Goal: Communication & Community: Answer question/provide support

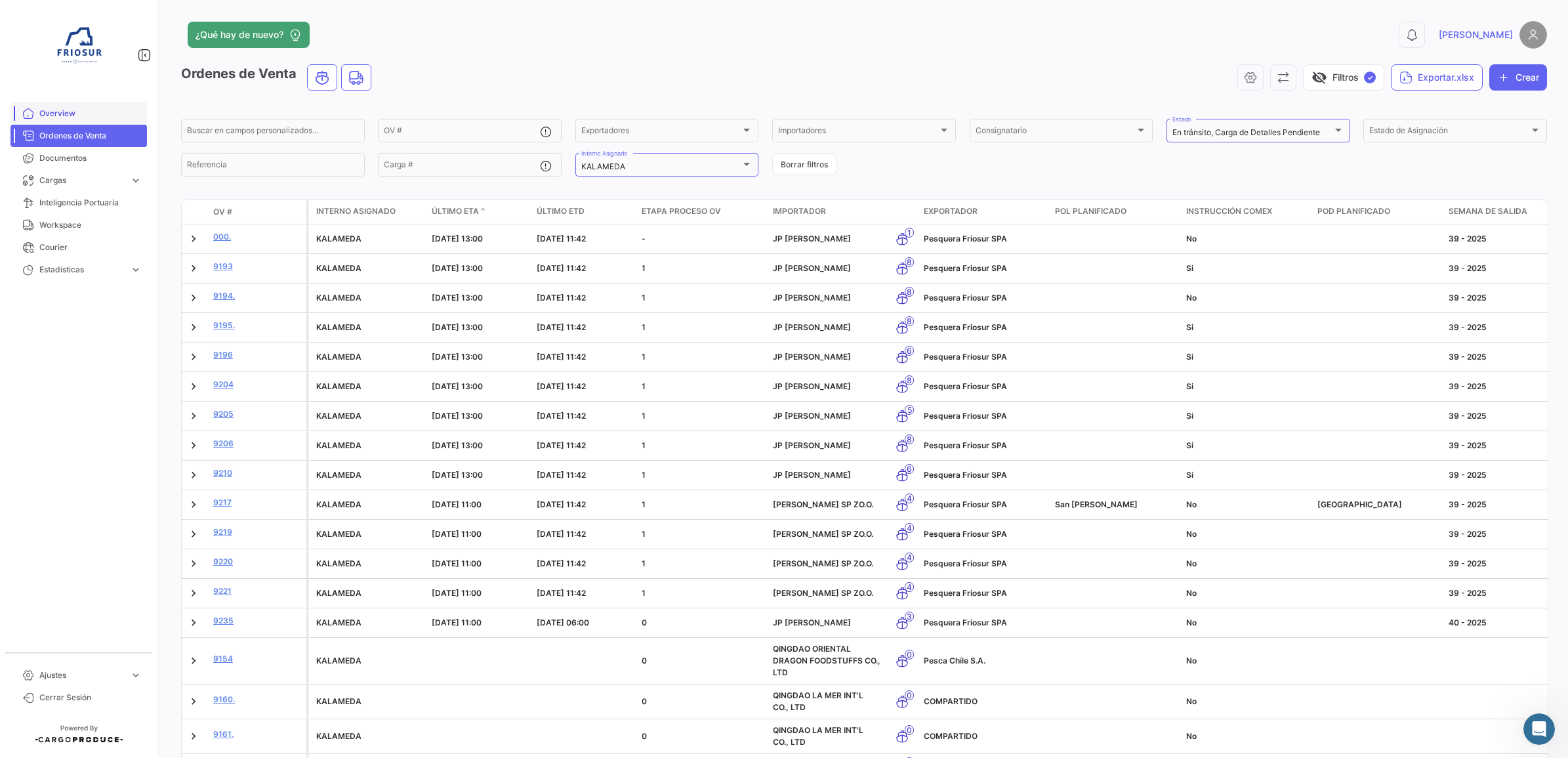
click at [77, 113] on span "Overview" at bounding box center [91, 113] width 103 height 12
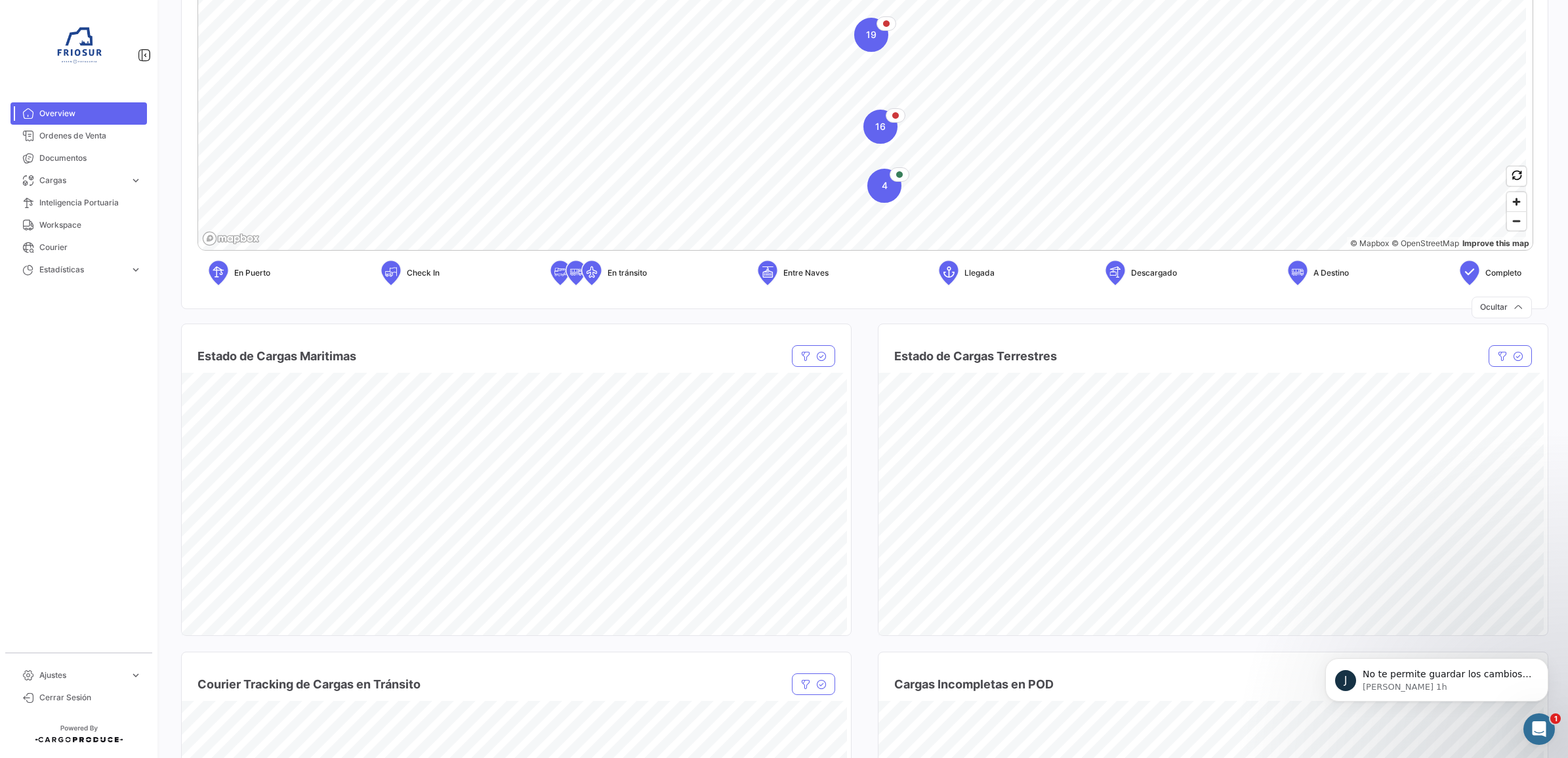
scroll to position [410, 0]
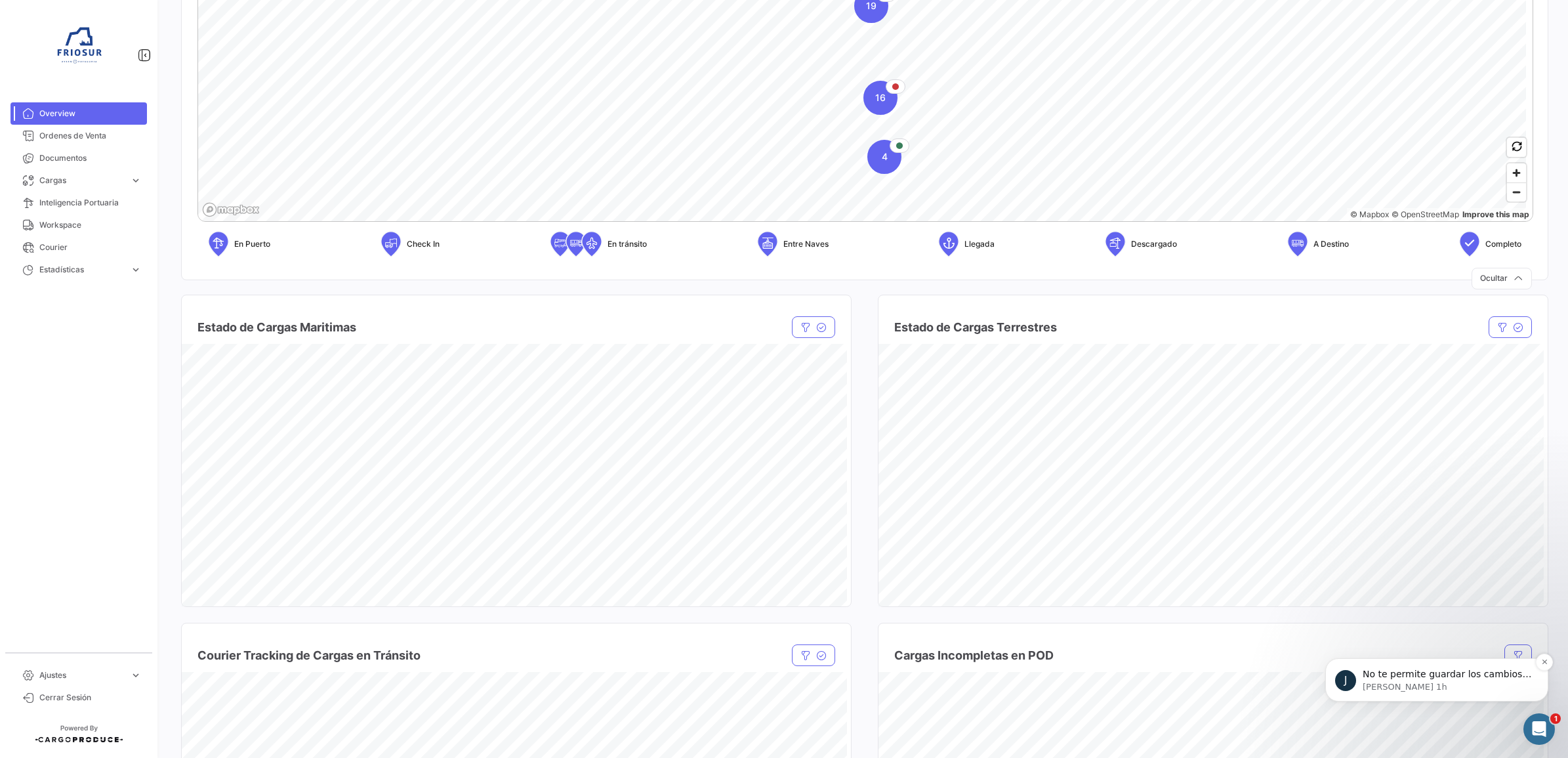
click at [1468, 679] on p "No te permite guardar los cambios en la operación?" at bounding box center [1446, 674] width 169 height 13
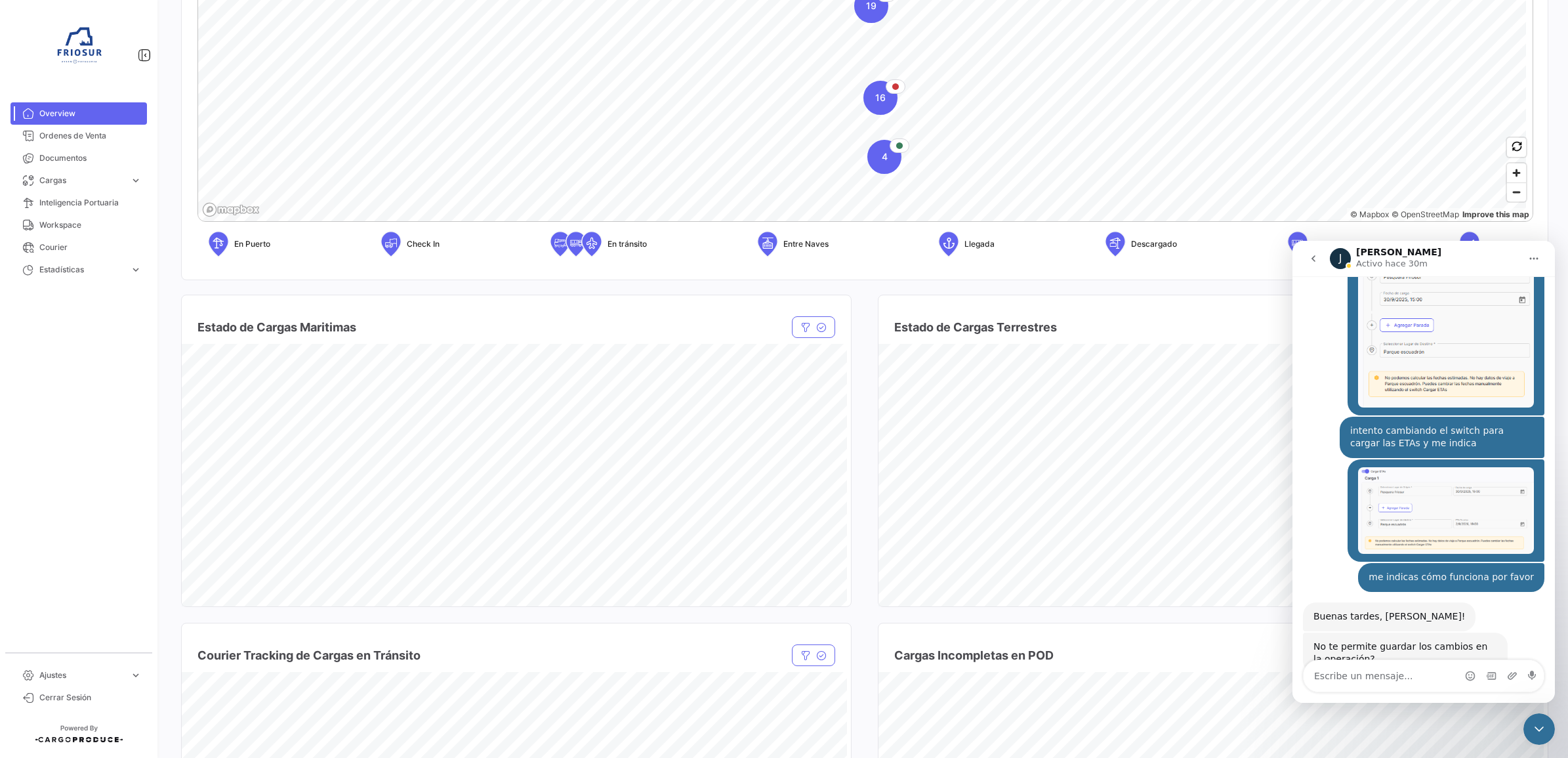
scroll to position [1444, 0]
click at [1382, 665] on textarea "Escribe un mensaje..." at bounding box center [1423, 675] width 240 height 32
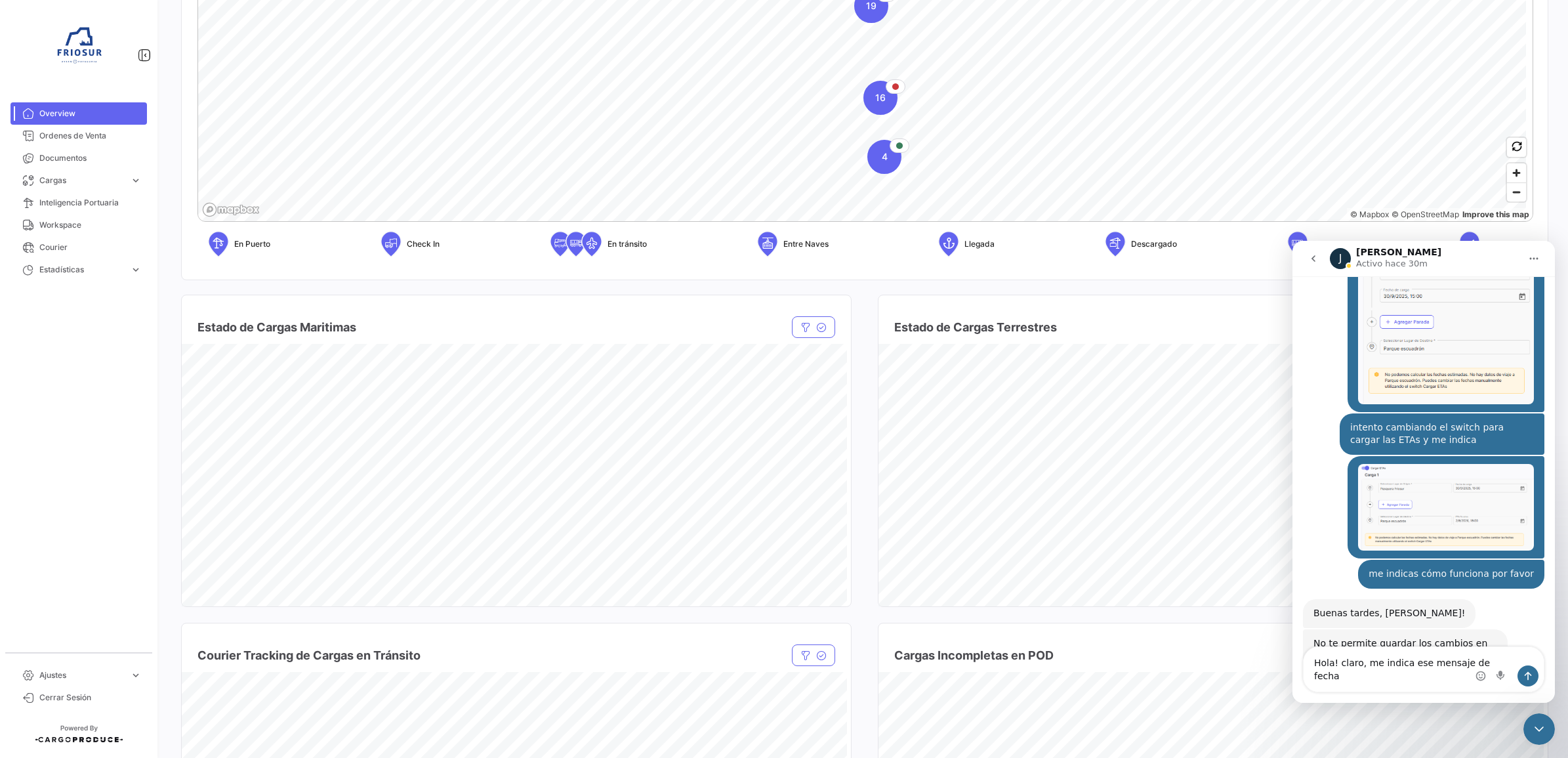
type textarea "Hola! claro, me indica ese mensaje de fechas"
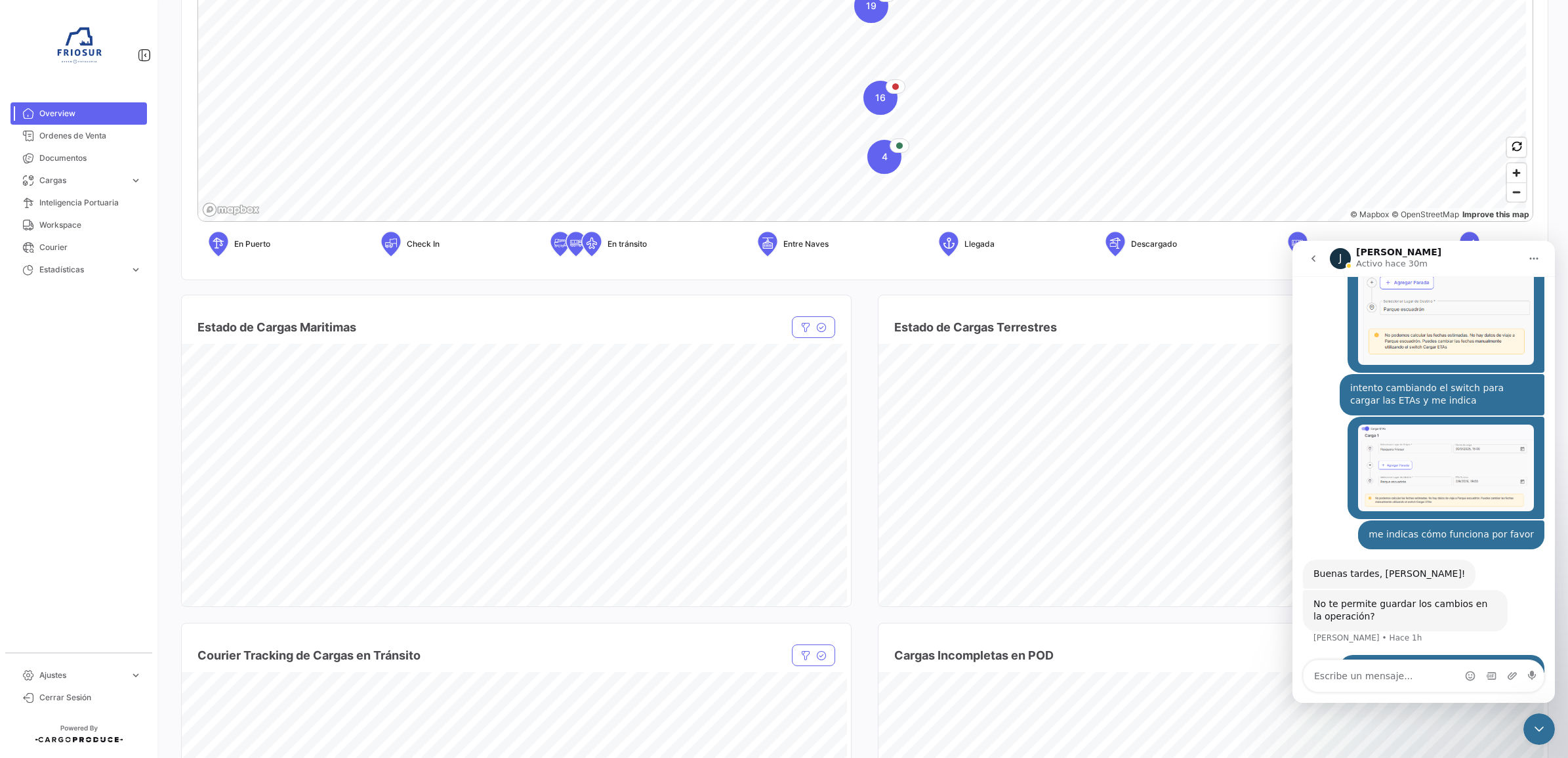
click at [1529, 724] on div "Cerrar Intercom Messenger" at bounding box center [1538, 728] width 32 height 32
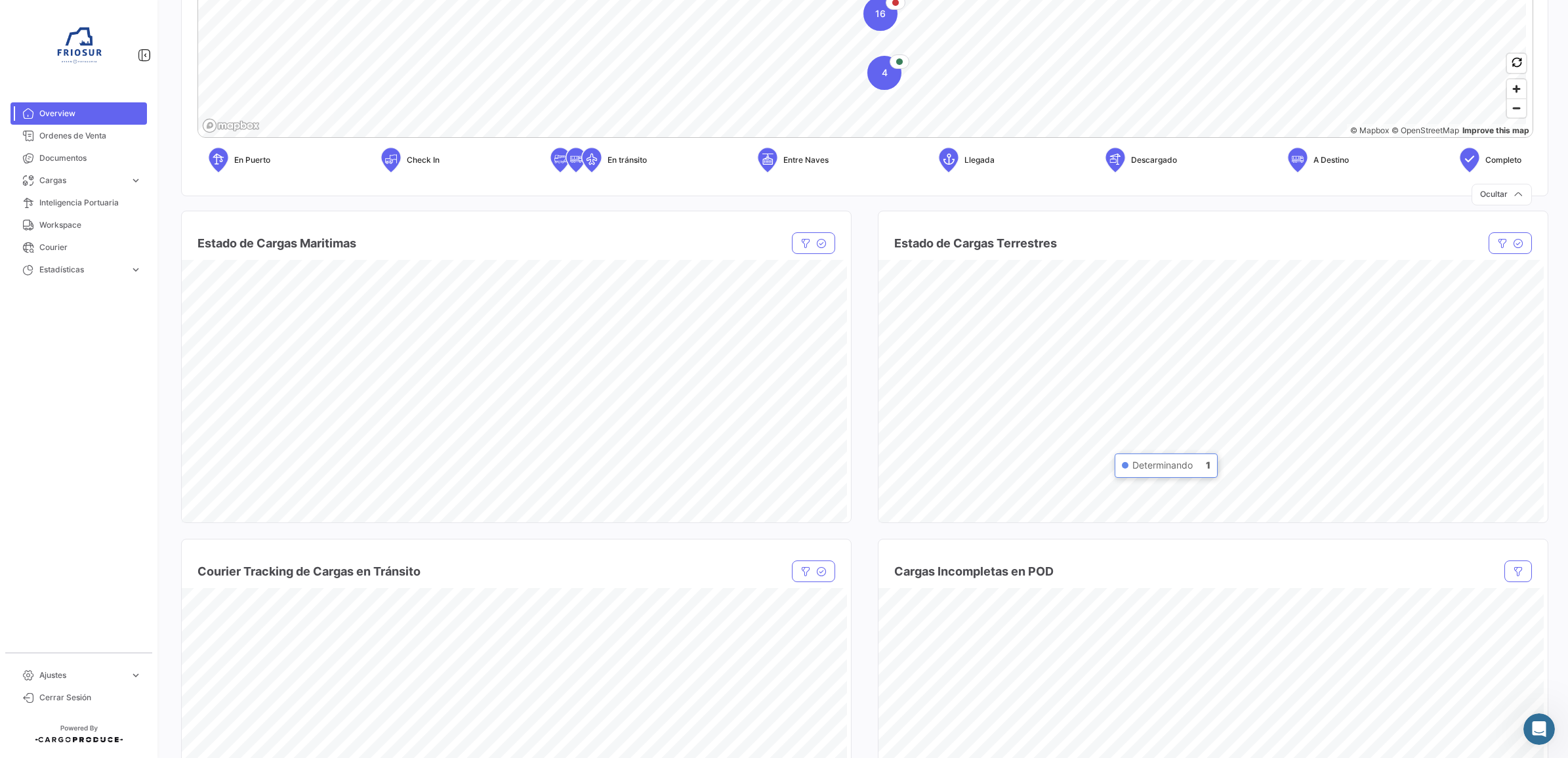
scroll to position [574, 0]
